Goal: Task Accomplishment & Management: Use online tool/utility

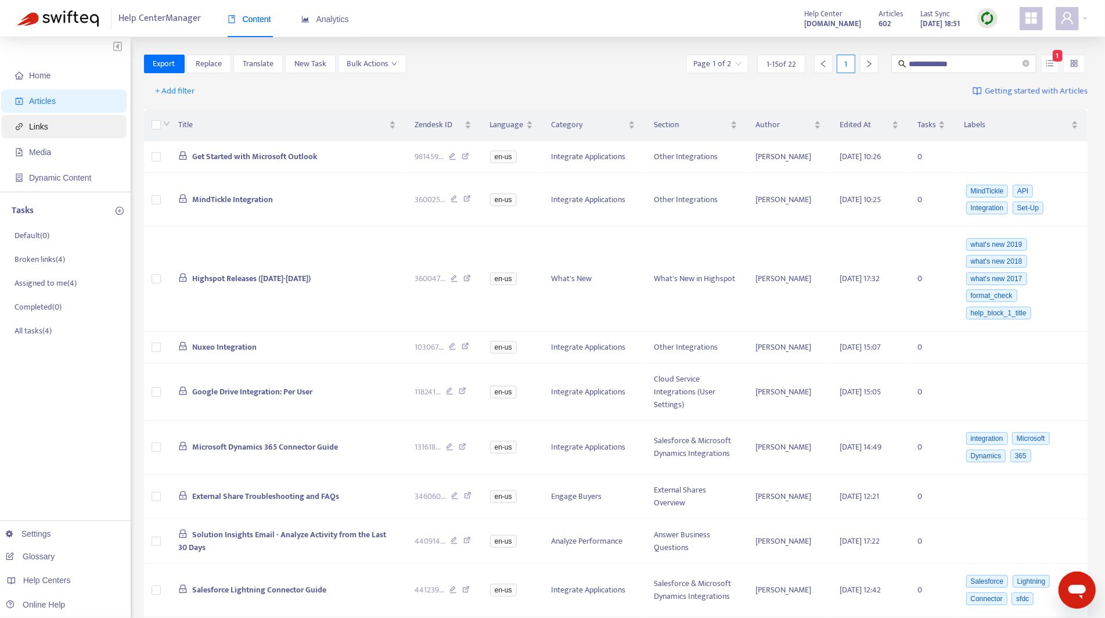
click at [62, 126] on span "Links" at bounding box center [66, 126] width 102 height 23
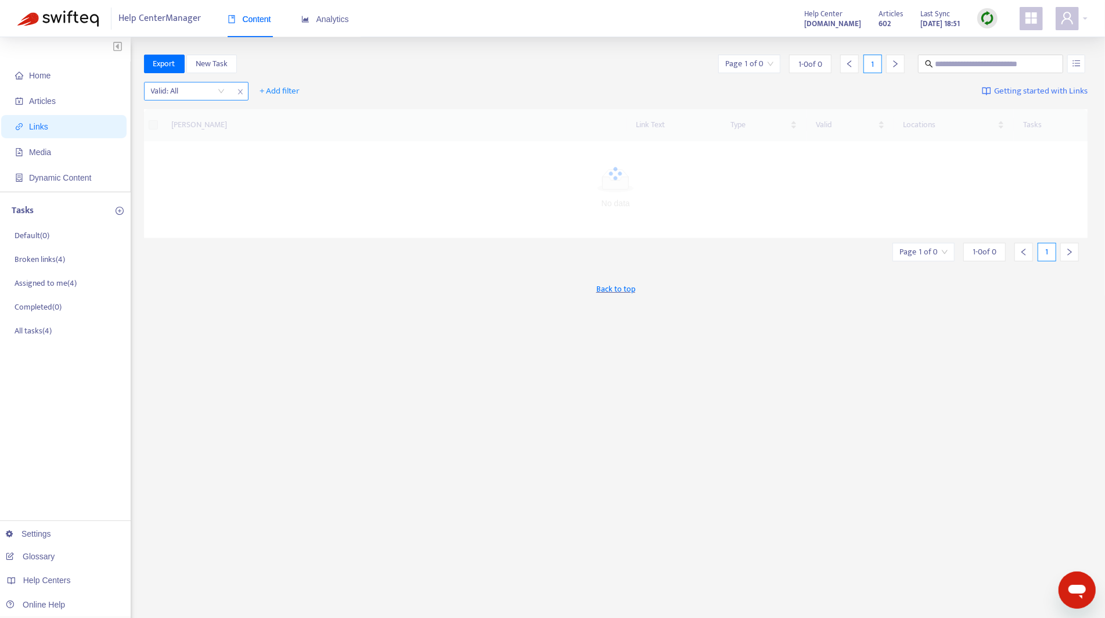
click at [217, 91] on input "search" at bounding box center [188, 90] width 74 height 17
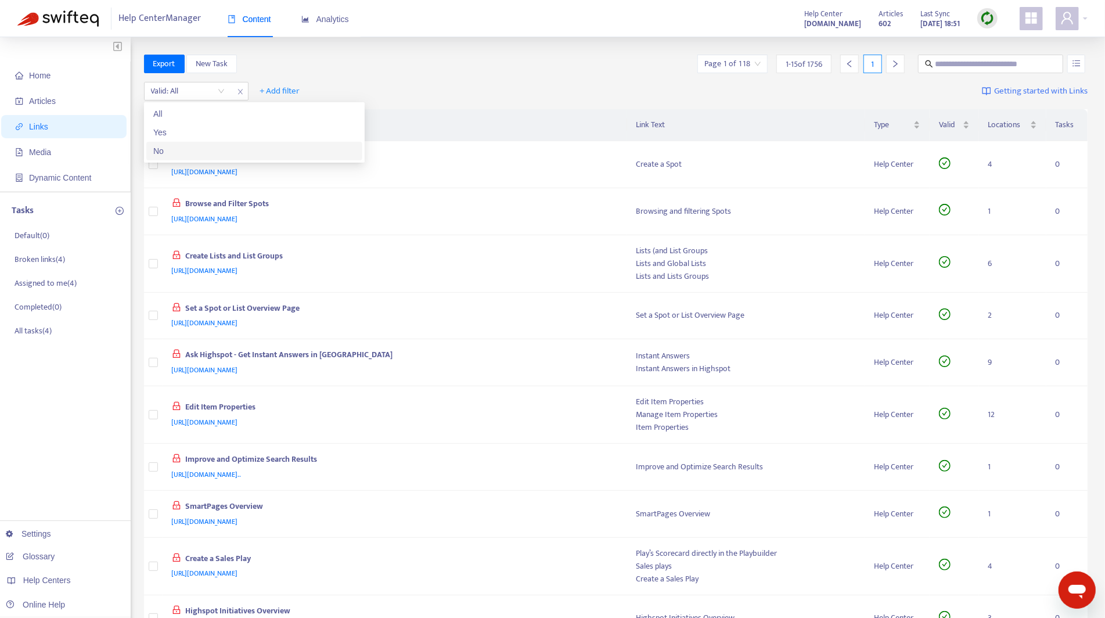
click at [185, 156] on div "No" at bounding box center [254, 151] width 202 height 13
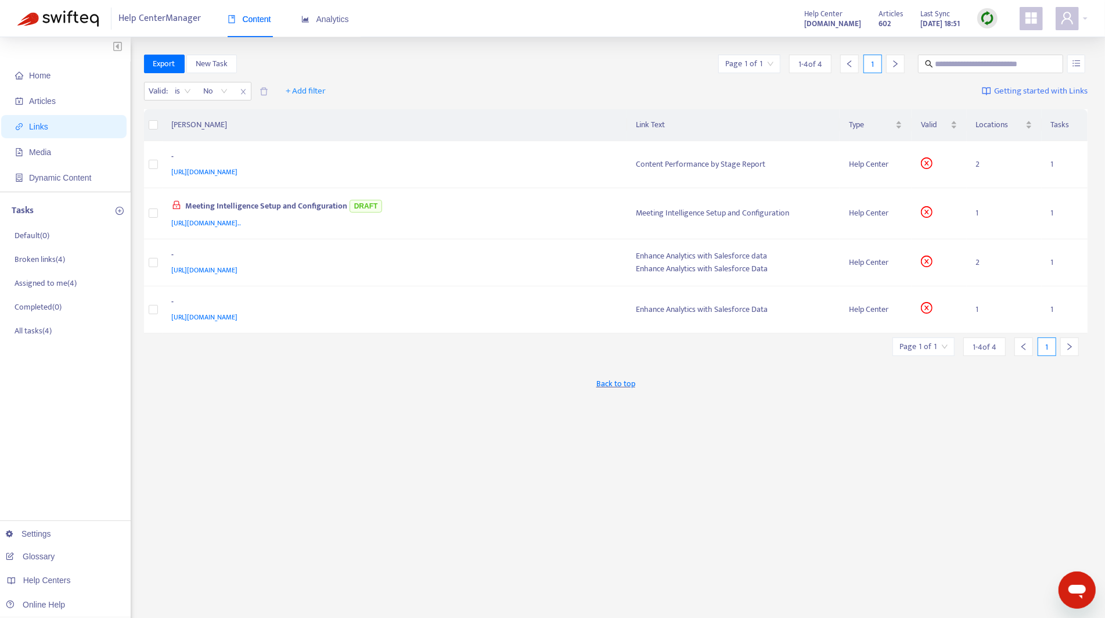
click at [545, 99] on div "Valid : is No + Add filter Getting started with Links" at bounding box center [616, 94] width 944 height 32
click at [299, 207] on div "Meeting Intelligence Setup and Configuration DRAFT" at bounding box center [393, 206] width 442 height 19
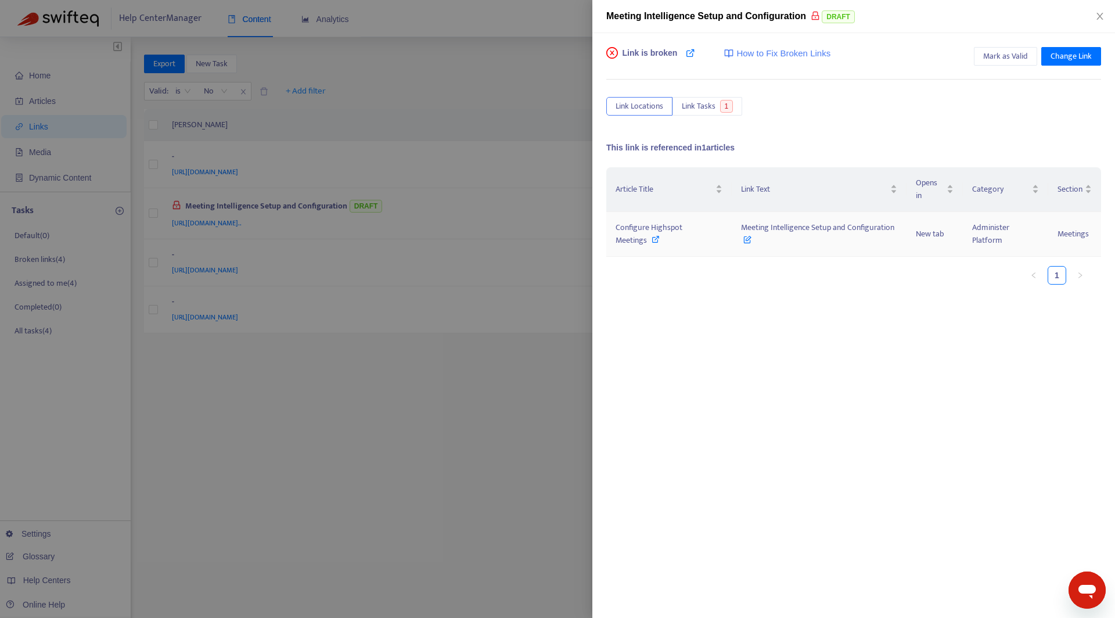
click at [656, 237] on icon at bounding box center [656, 239] width 8 height 8
click at [438, 404] on div at bounding box center [557, 309] width 1115 height 618
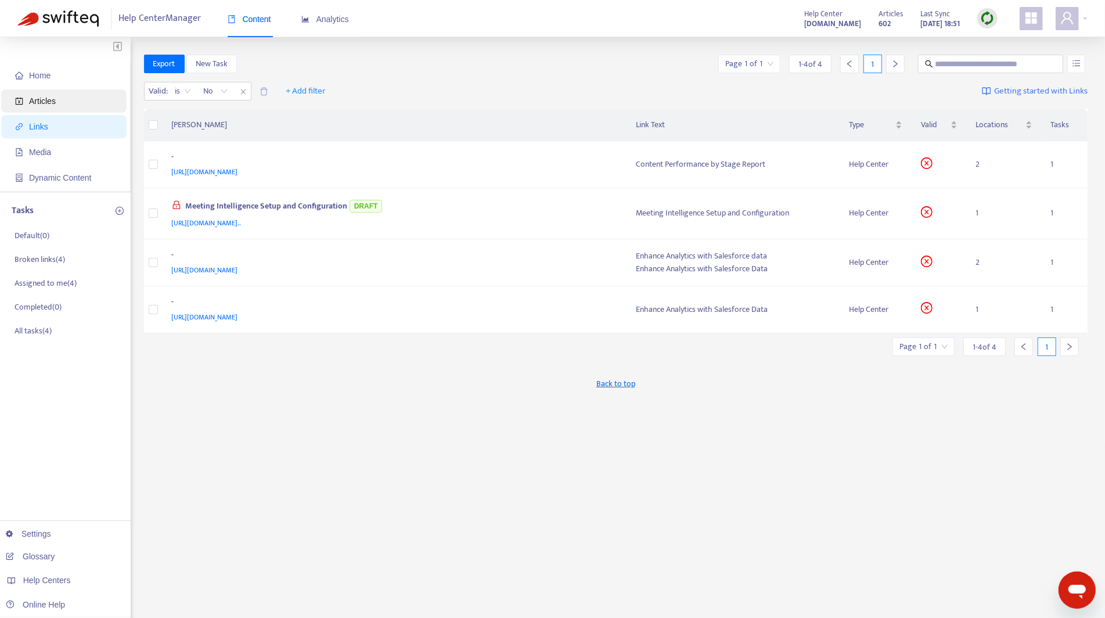
click at [71, 104] on span "Articles" at bounding box center [66, 100] width 102 height 23
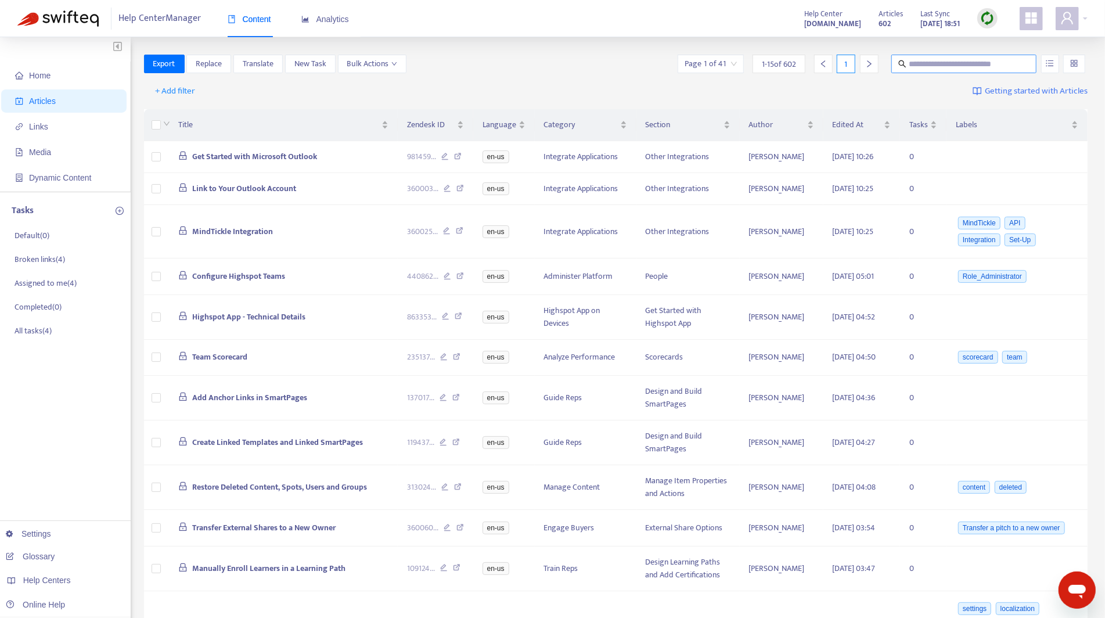
click at [929, 62] on input "text" at bounding box center [965, 63] width 112 height 13
type input "**********"
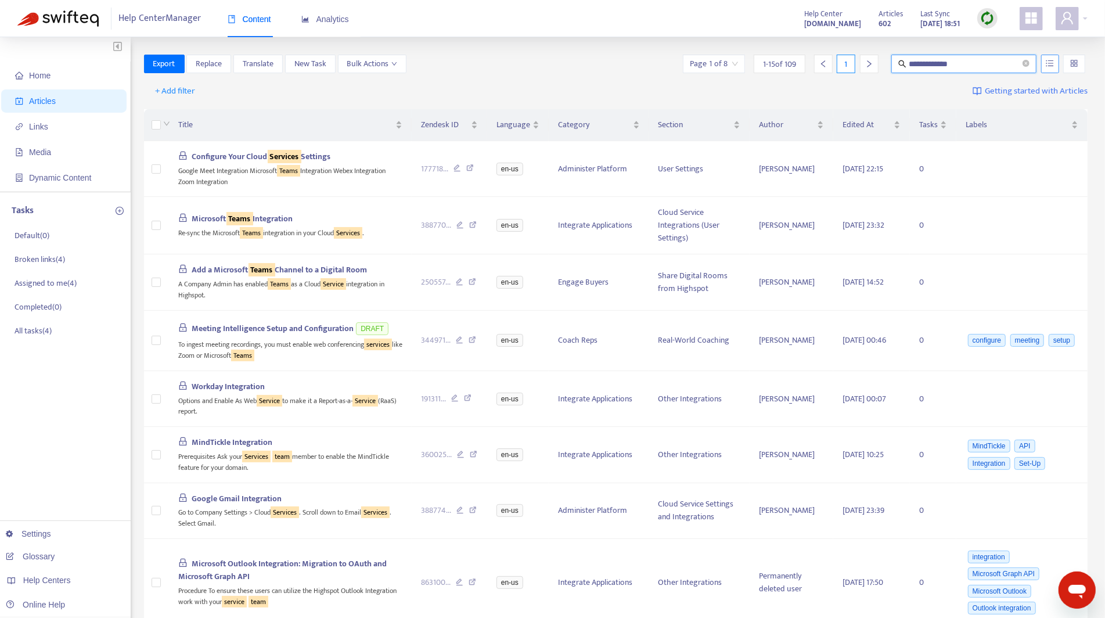
click at [1046, 63] on button "button" at bounding box center [1050, 64] width 18 height 19
click at [1015, 105] on span "Match Exact Phrase" at bounding box center [1011, 103] width 75 height 13
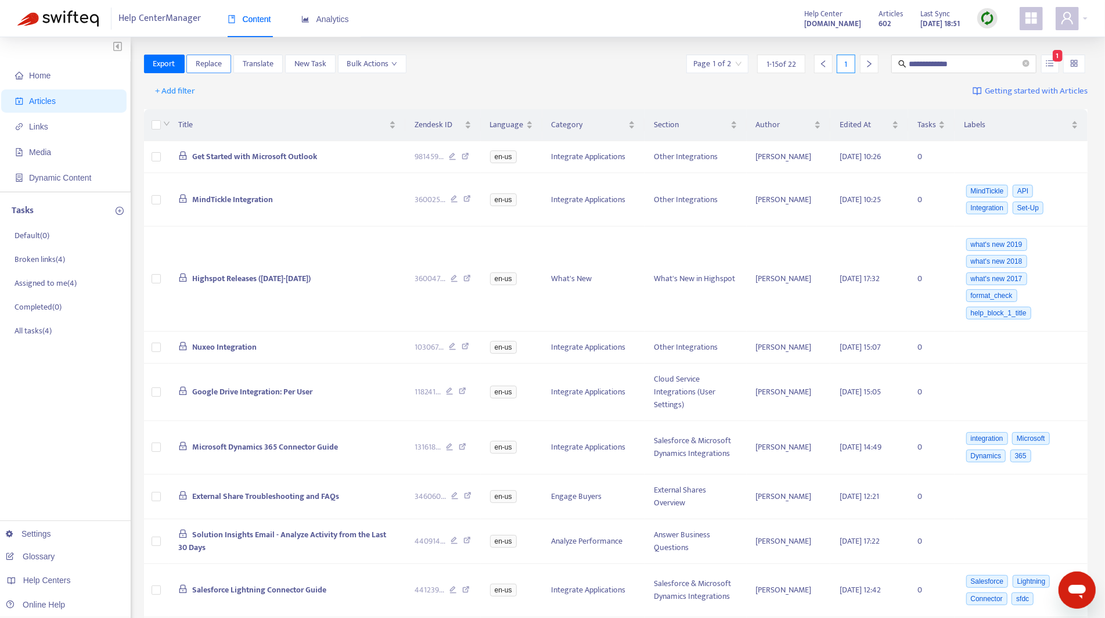
click at [218, 66] on span "Replace" at bounding box center [209, 63] width 26 height 13
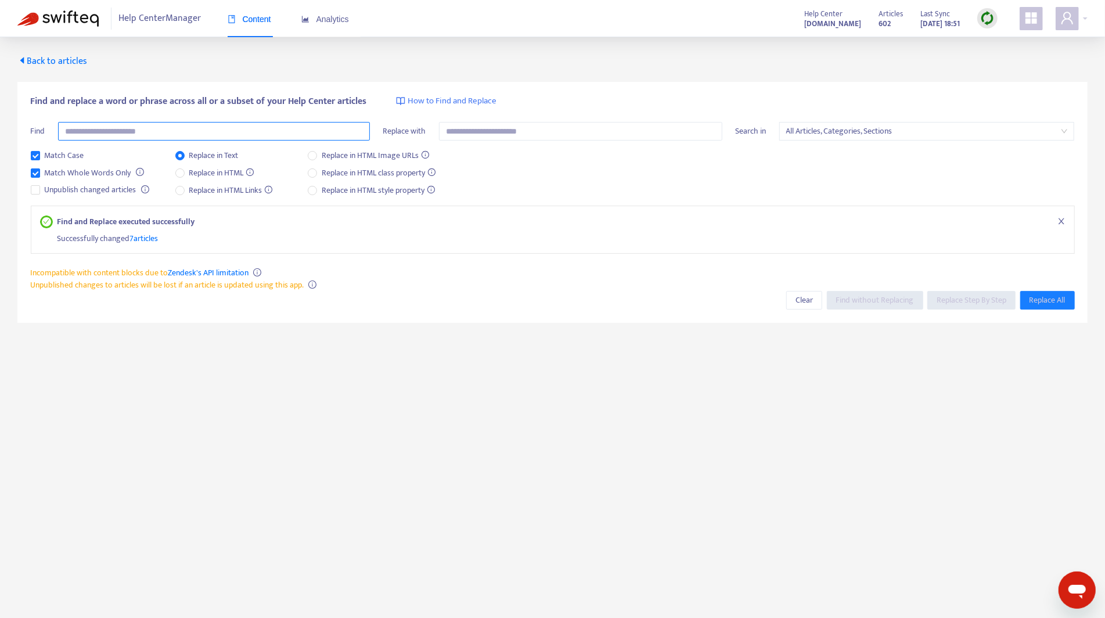
click at [186, 130] on input "text" at bounding box center [214, 131] width 312 height 19
type input "**********"
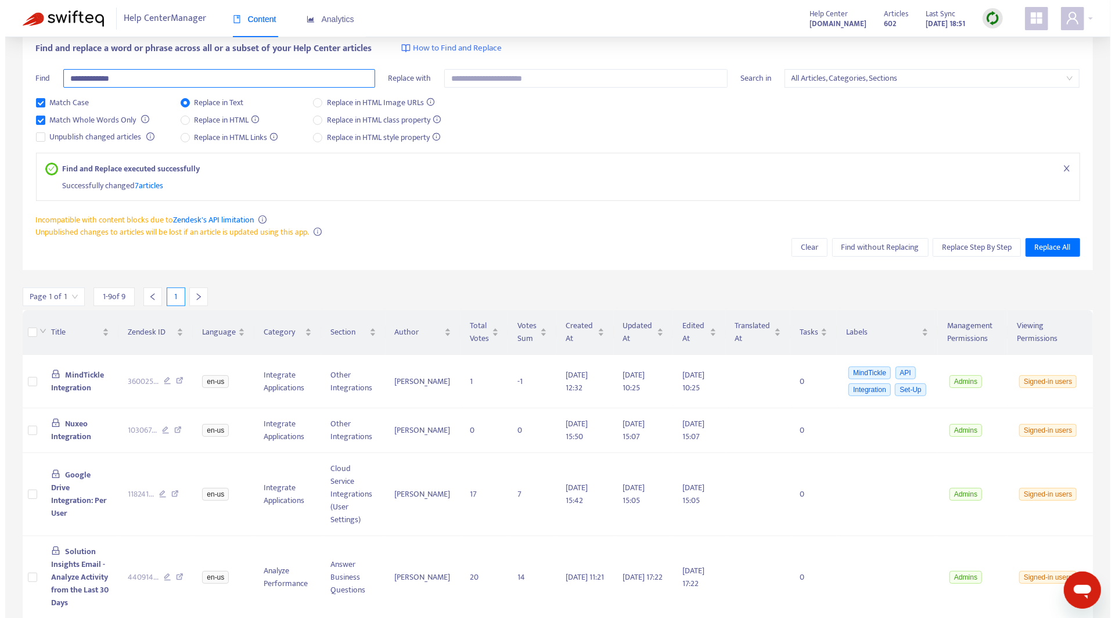
scroll to position [131, 0]
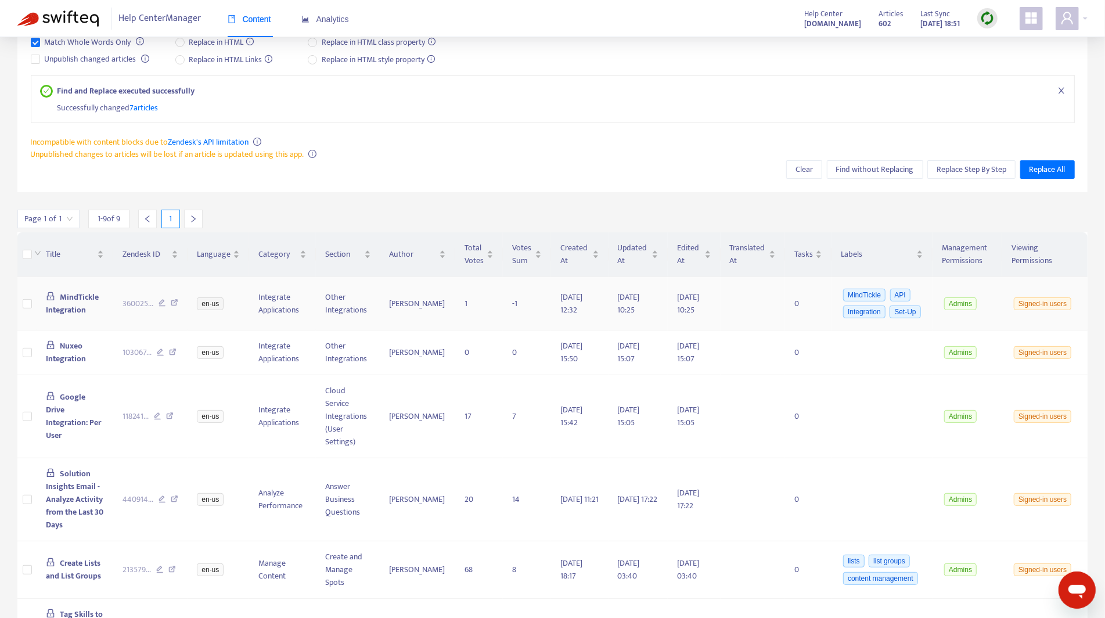
click at [422, 296] on td "[PERSON_NAME]" at bounding box center [417, 303] width 75 height 53
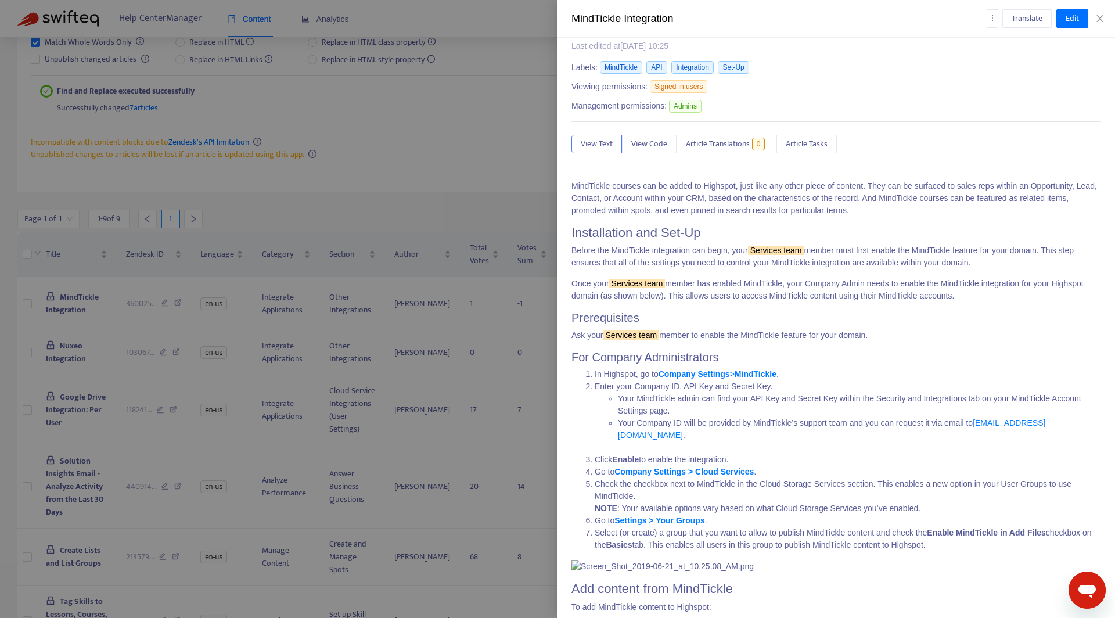
scroll to position [25, 0]
